Goal: Use online tool/utility: Utilize a website feature to perform a specific function

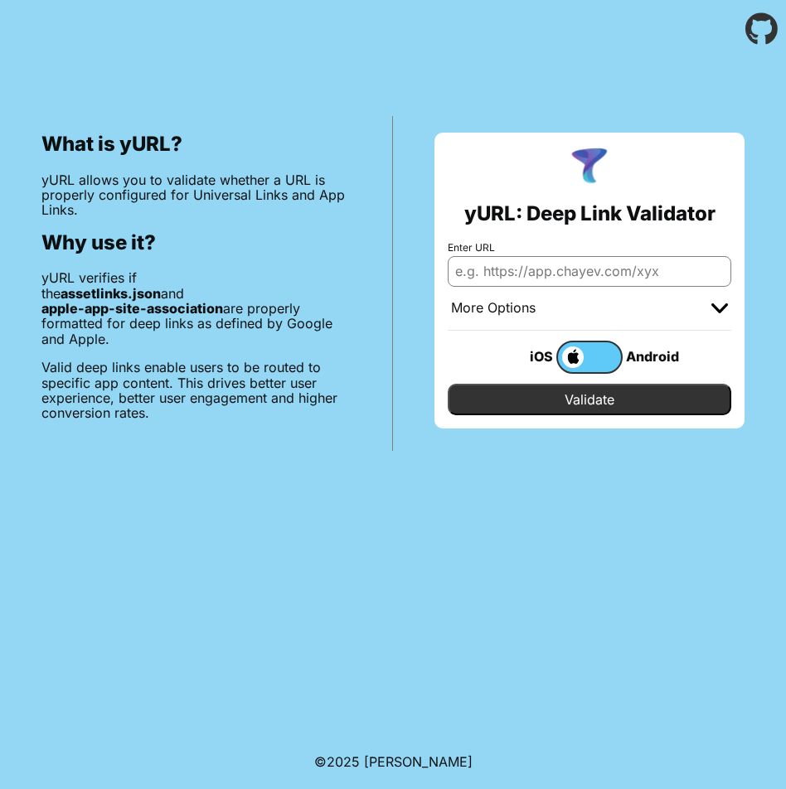
click at [610, 356] on label at bounding box center [589, 357] width 66 height 33
click at [0, 0] on input "checkbox" at bounding box center [0, 0] width 0 height 0
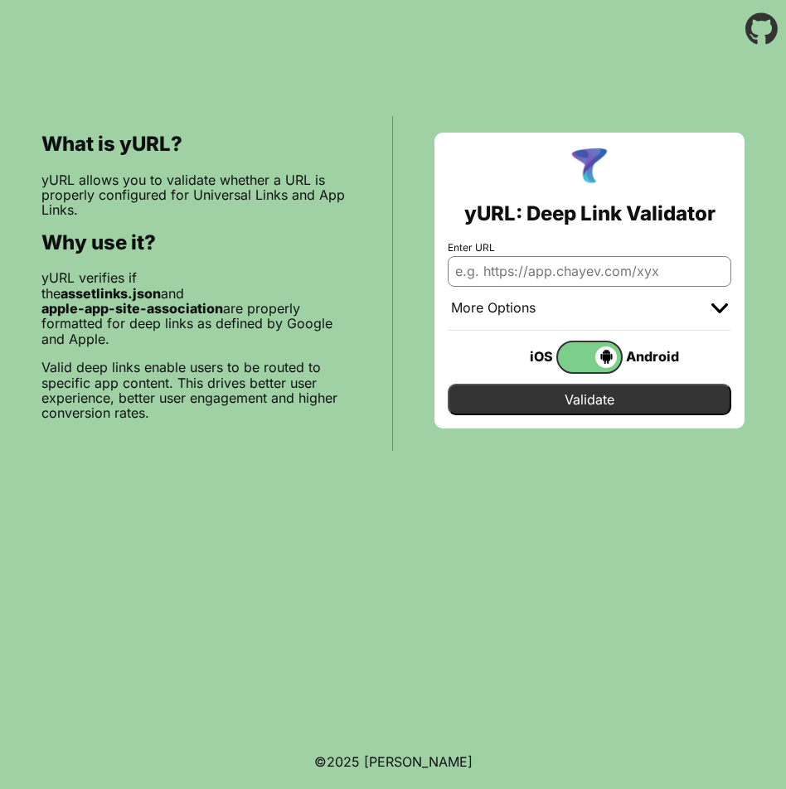
click at [539, 273] on input "Enter URL" at bounding box center [589, 271] width 283 height 30
click at [704, 273] on input "https:pbes-web-dev.pertamastay.com/details/invoiceNumber?" at bounding box center [589, 271] width 283 height 30
type input "https:pbes-web-dev.pertamastay.com/details/payment_status?invoiceNumber=VAL123"
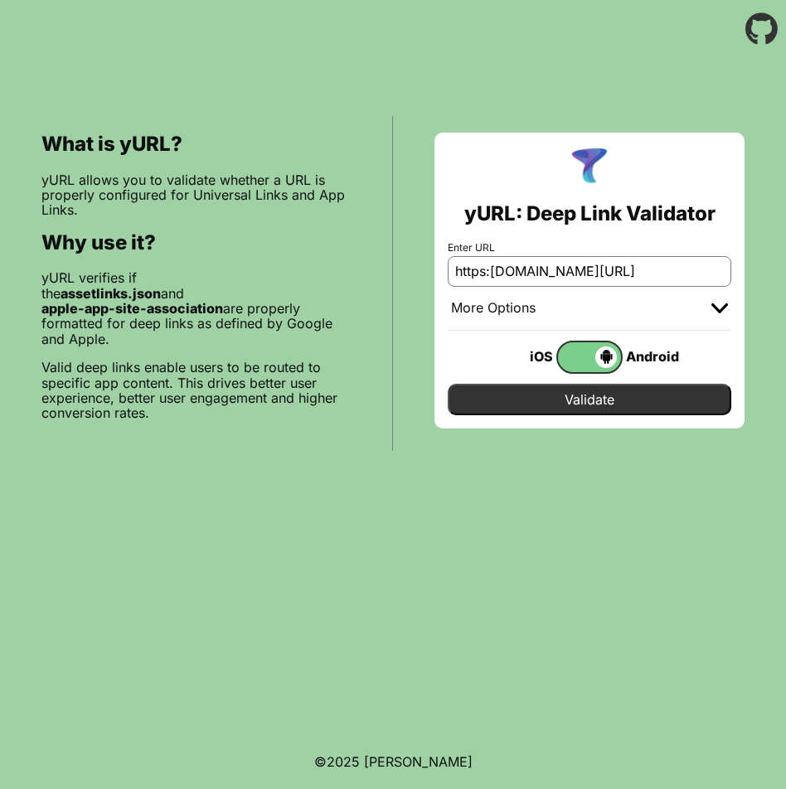
click at [723, 307] on img at bounding box center [719, 308] width 17 height 10
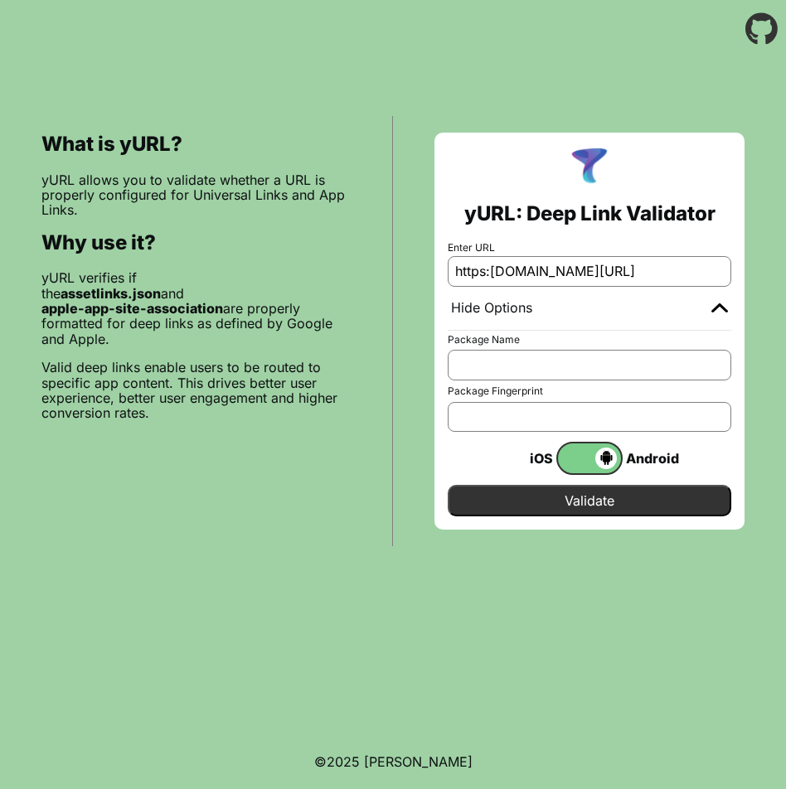
click at [615, 494] on input "Validate" at bounding box center [589, 500] width 283 height 31
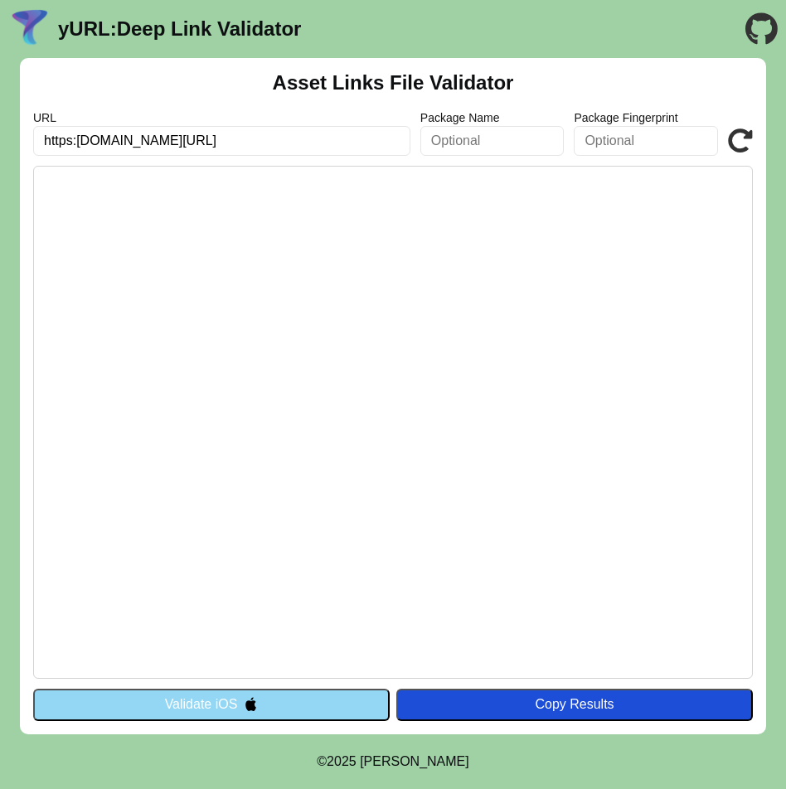
click at [76, 141] on input "https:pbes-web-dev.pertamastay.com/details/payment_status?invoiceNumber=VAL123" at bounding box center [221, 141] width 377 height 30
type input "[URL][DOMAIN_NAME]"
click at [521, 142] on input "text" at bounding box center [492, 141] width 144 height 30
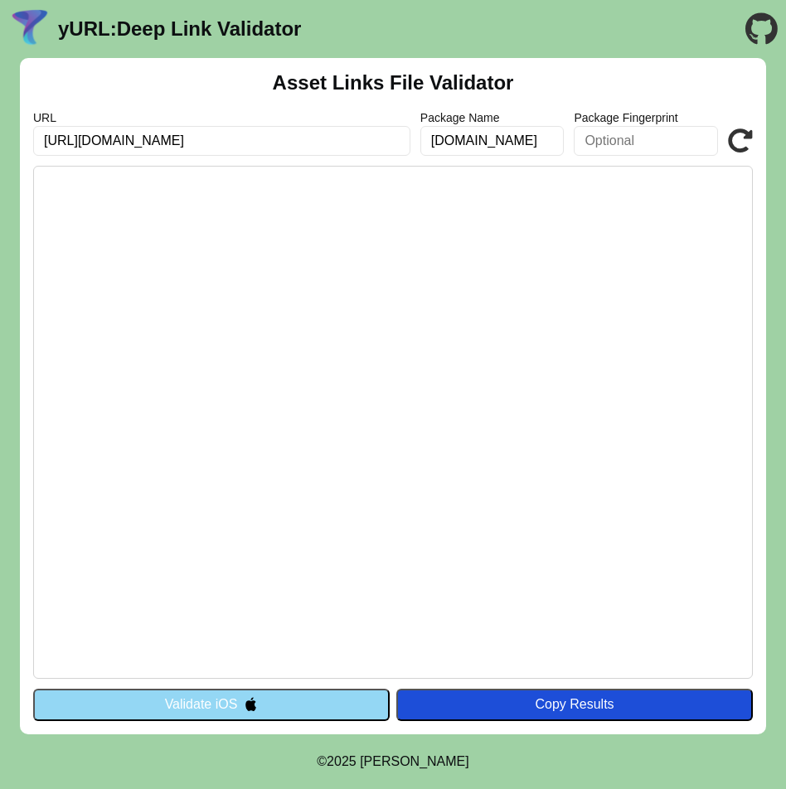
scroll to position [0, 52]
type input "[DOMAIN_NAME]"
click at [736, 143] on icon at bounding box center [740, 140] width 25 height 25
